Goal: Information Seeking & Learning: Learn about a topic

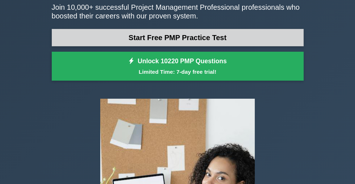
scroll to position [36, 0]
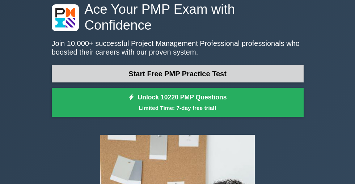
click at [73, 82] on link "Start Free PMP Practice Test" at bounding box center [178, 73] width 252 height 17
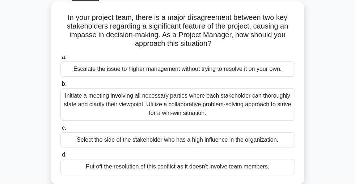
scroll to position [72, 0]
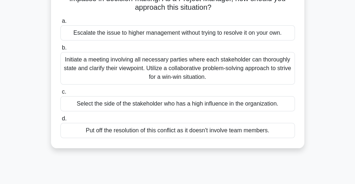
click at [160, 69] on div "Initiate a meeting involving all necessary parties where each stakeholder can t…" at bounding box center [177, 68] width 234 height 33
click at [60, 50] on input "b. Initiate a meeting involving all necessary parties where each stakeholder ca…" at bounding box center [60, 48] width 0 height 5
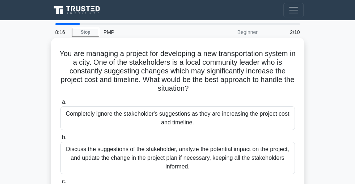
scroll to position [36, 0]
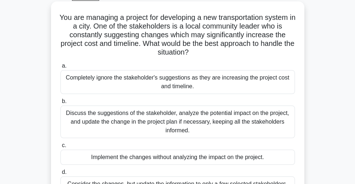
click at [146, 127] on div "Discuss the suggestions of the stakeholder, analyze the potential impact on the…" at bounding box center [177, 122] width 234 height 33
click at [60, 104] on input "b. Discuss the suggestions of the stakeholder, analyze the potential impact on …" at bounding box center [60, 101] width 0 height 5
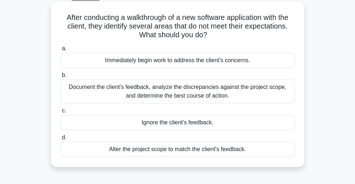
click at [188, 96] on div "Document the client's feedback, analyze the discrepancies against the project s…" at bounding box center [177, 92] width 234 height 24
click at [60, 78] on input "b. Document the client's feedback, analyze the discrepancies against the projec…" at bounding box center [60, 75] width 0 height 5
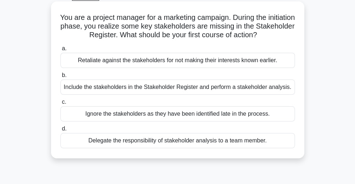
click at [165, 93] on div "Include the stakeholders in the Stakeholder Register and perform a stakeholder …" at bounding box center [177, 87] width 234 height 15
click at [60, 78] on input "b. Include the stakeholders in the Stakeholder Register and perform a stakehold…" at bounding box center [60, 75] width 0 height 5
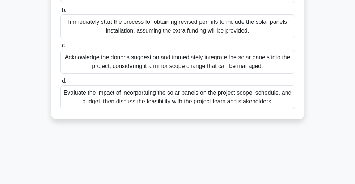
scroll to position [108, 0]
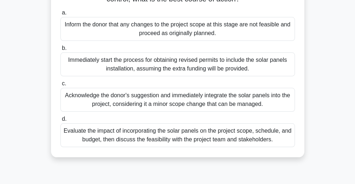
click at [164, 147] on div "Evaluate the impact of incorporating the solar panels on the project scope, sch…" at bounding box center [177, 135] width 234 height 24
click at [60, 122] on input "d. Evaluate the impact of incorporating the solar panels on the project scope, …" at bounding box center [60, 119] width 0 height 5
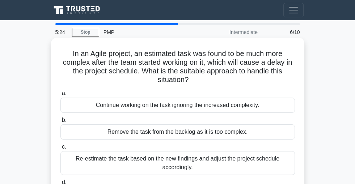
scroll to position [36, 0]
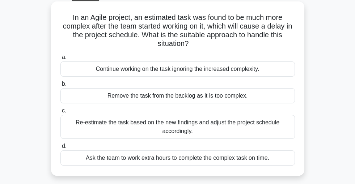
click at [112, 133] on div "Re-estimate the task based on the new findings and adjust the project schedule …" at bounding box center [177, 127] width 234 height 24
click at [60, 113] on input "c. Re-estimate the task based on the new findings and adjust the project schedu…" at bounding box center [60, 110] width 0 height 5
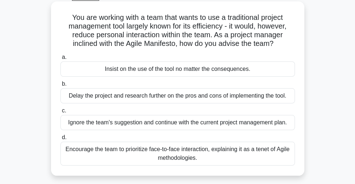
click at [178, 162] on div "Encourage the team to prioritize face-to-face interaction, explaining it as a t…" at bounding box center [177, 154] width 234 height 24
click at [60, 140] on input "d. Encourage the team to prioritize face-to-face interaction, explaining it as …" at bounding box center [60, 137] width 0 height 5
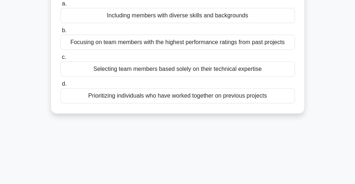
scroll to position [0, 0]
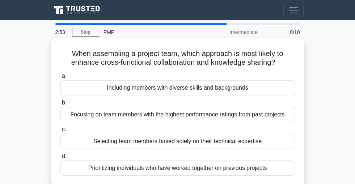
click at [221, 92] on div "Including members with diverse skills and backgrounds" at bounding box center [177, 87] width 234 height 15
click at [60, 78] on input "a. Including members with diverse skills and backgrounds" at bounding box center [60, 76] width 0 height 5
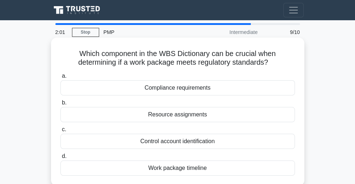
click at [195, 121] on div "Resource assignments" at bounding box center [177, 114] width 234 height 15
click at [60, 105] on input "b. Resource assignments" at bounding box center [60, 103] width 0 height 5
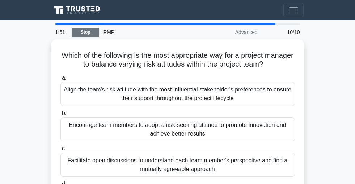
click at [87, 37] on link "Stop" at bounding box center [85, 32] width 27 height 9
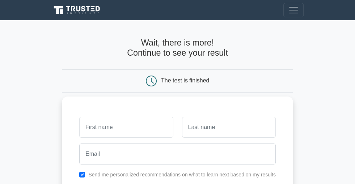
scroll to position [72, 0]
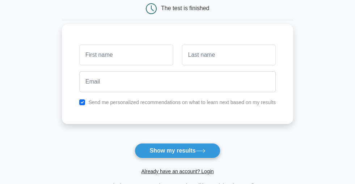
click at [119, 61] on input "text" at bounding box center [126, 54] width 94 height 21
type input "BI"
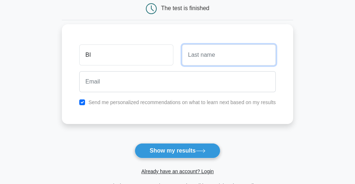
click at [189, 60] on input "text" at bounding box center [229, 54] width 94 height 21
type input "QINGLI"
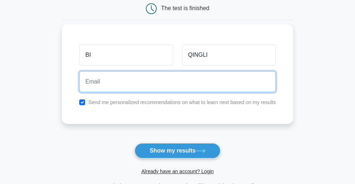
click at [139, 85] on input "email" at bounding box center [177, 81] width 196 height 21
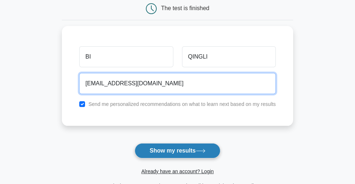
type input "2669395677@qq.com"
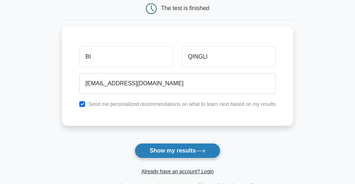
click at [161, 155] on button "Show my results" at bounding box center [177, 150] width 85 height 15
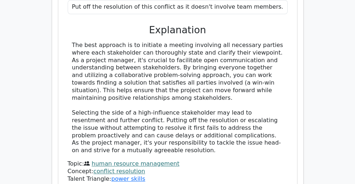
scroll to position [904, 0]
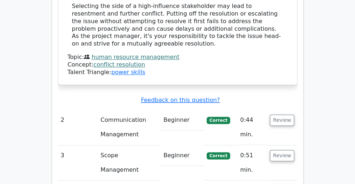
scroll to position [1049, 0]
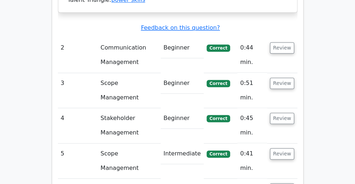
drag, startPoint x: 121, startPoint y: 107, endPoint x: 141, endPoint y: 107, distance: 20.3
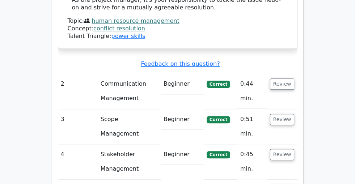
scroll to position [976, 0]
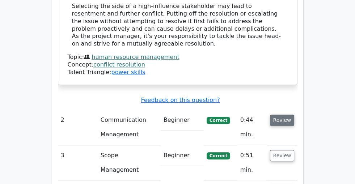
click at [294, 115] on button "Review" at bounding box center [282, 120] width 25 height 11
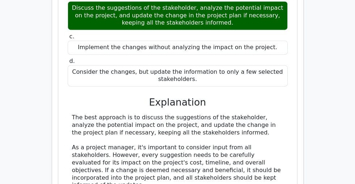
scroll to position [1226, 0]
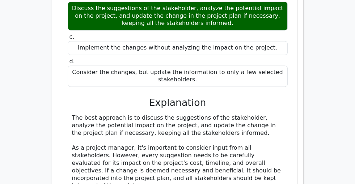
click at [176, 114] on div "The best approach is to discuss the suggestions of the stakeholder, analyze the…" at bounding box center [177, 170] width 211 height 113
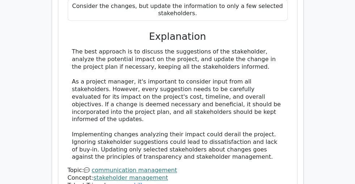
scroll to position [1293, 0]
